Goal: Find specific page/section: Find specific page/section

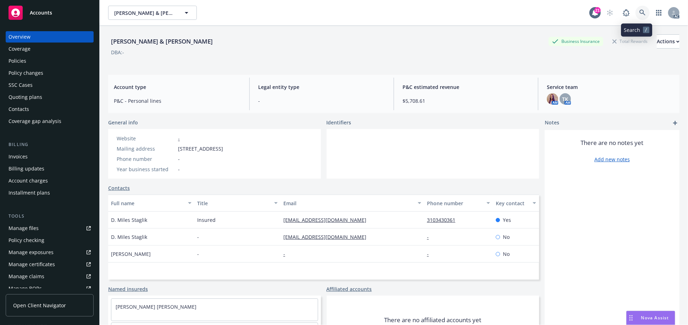
click at [640, 11] on icon at bounding box center [643, 13] width 6 height 6
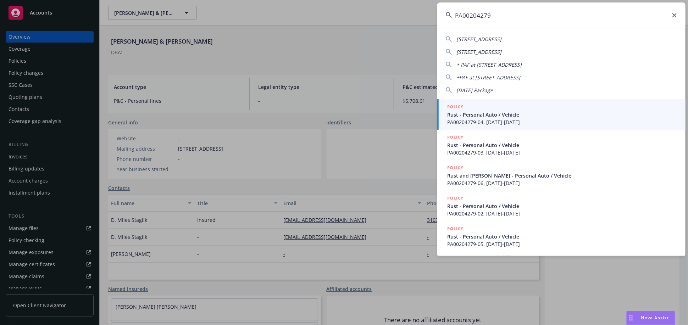
type input "PA00204279"
click at [470, 118] on span "Rust - Personal Auto / Vehicle" at bounding box center [562, 114] width 230 height 7
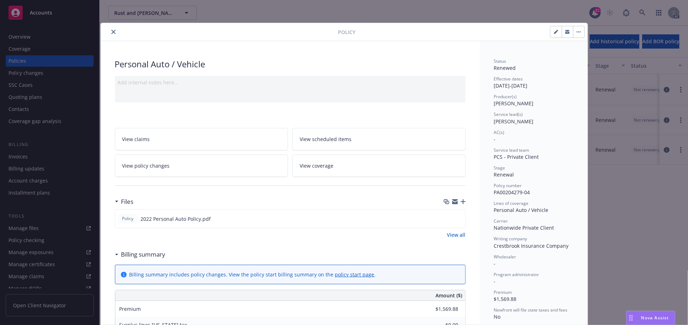
click at [111, 28] on button "close" at bounding box center [113, 32] width 9 height 9
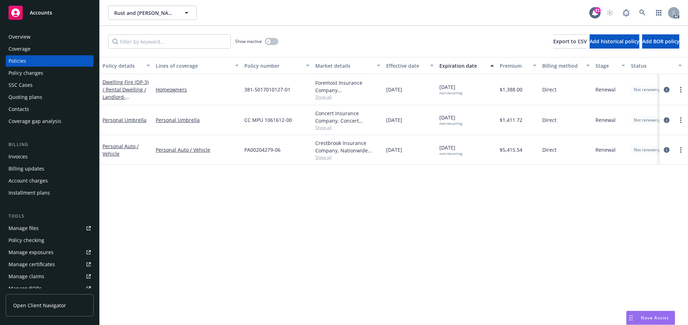
click at [56, 40] on div "Overview" at bounding box center [50, 36] width 82 height 11
